Goal: Transaction & Acquisition: Purchase product/service

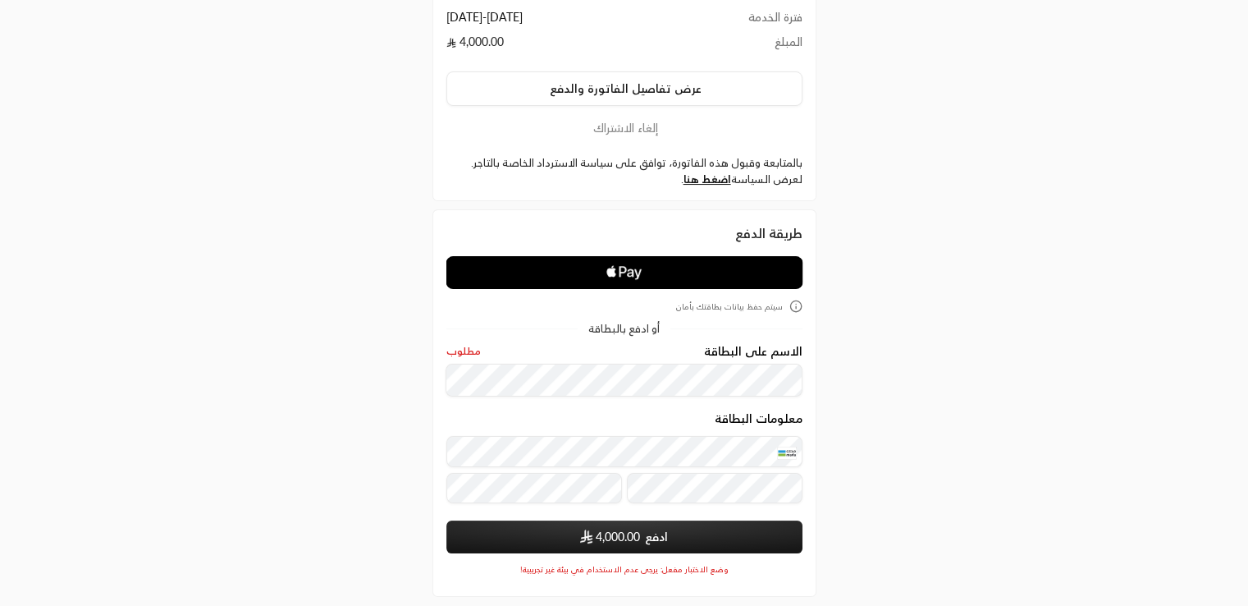
scroll to position [231, 0]
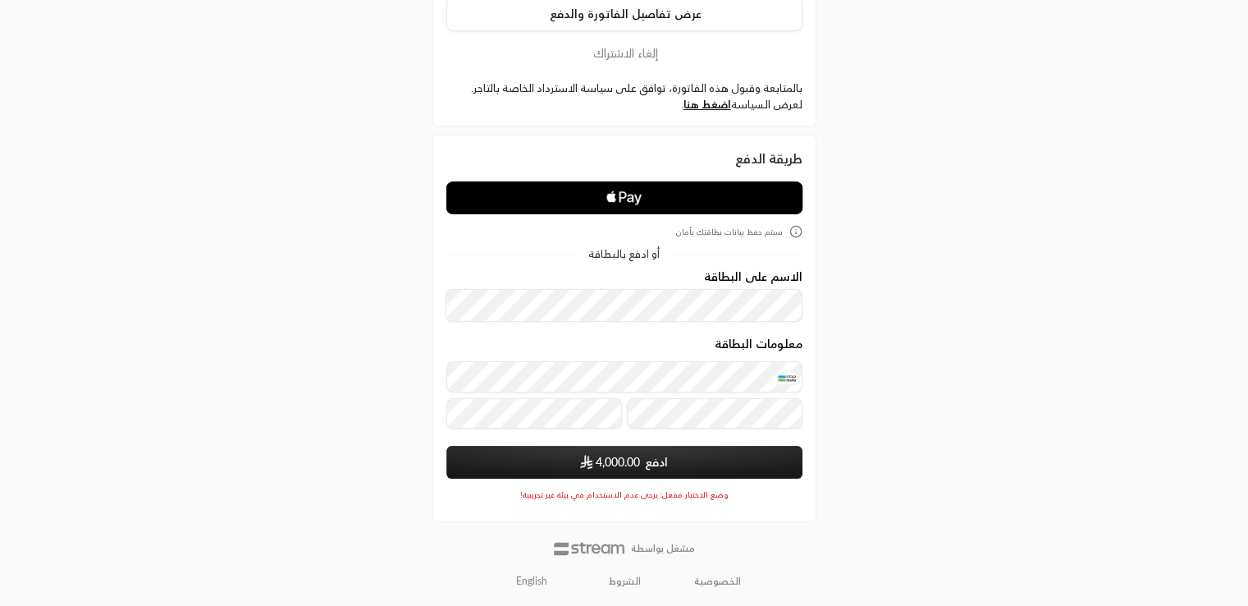
click at [648, 459] on button "ادفع 4,000.00" at bounding box center [624, 462] width 356 height 33
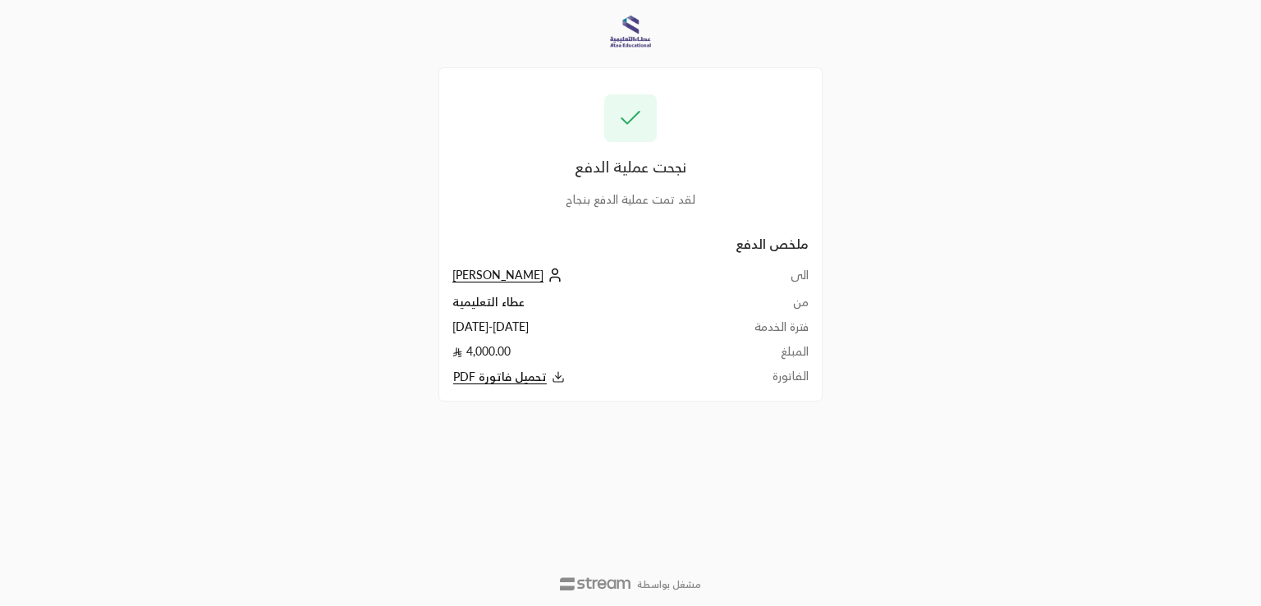
click at [496, 375] on span "تحميل فاتورة PDF" at bounding box center [500, 376] width 94 height 15
